Goal: Task Accomplishment & Management: Manage account settings

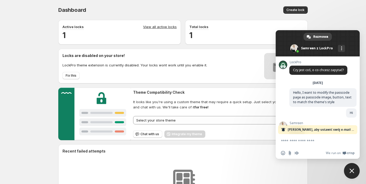
scroll to position [107, 0]
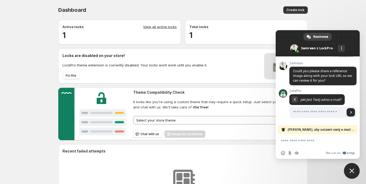
click at [322, 139] on textarea "Napisz wiadomość..." at bounding box center [312, 141] width 62 height 5
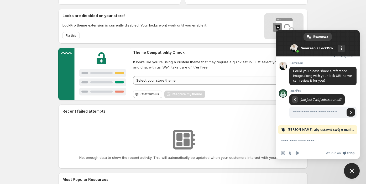
scroll to position [0, 0]
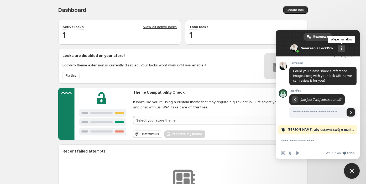
click at [343, 50] on div "Więcej kanałów" at bounding box center [341, 48] width 7 height 7
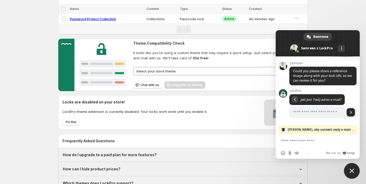
scroll to position [28, 0]
click at [294, 20] on icon "button" at bounding box center [296, 17] width 5 height 5
click at [302, 27] on span "Preview" at bounding box center [302, 29] width 13 height 4
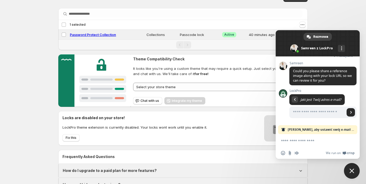
scroll to position [12, 0]
click at [303, 24] on icon "Actions" at bounding box center [302, 24] width 5 height 5
click at [316, 19] on div "**********" at bounding box center [183, 97] width 366 height 218
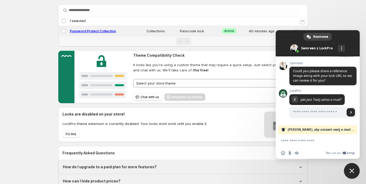
scroll to position [21, 0]
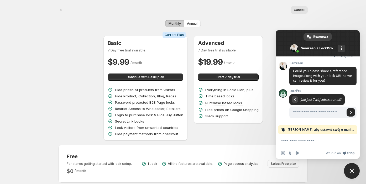
click at [302, 8] on button "Cancel" at bounding box center [299, 9] width 17 height 7
click at [194, 24] on span "Annual" at bounding box center [192, 24] width 11 height 4
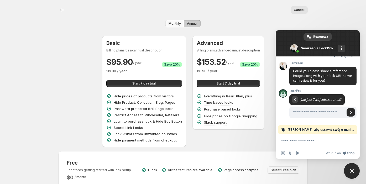
click at [168, 22] on button "Monthly" at bounding box center [174, 23] width 19 height 7
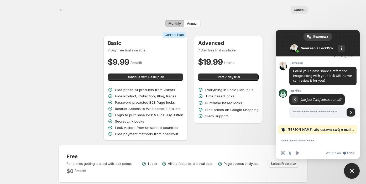
click at [301, 13] on button "Cancel" at bounding box center [299, 9] width 17 height 7
